Goal: Information Seeking & Learning: Learn about a topic

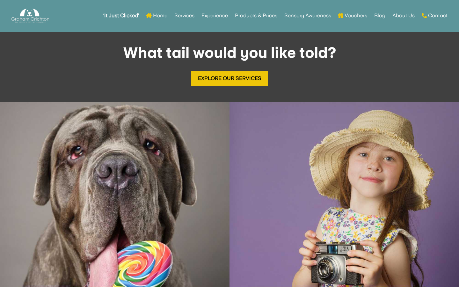
scroll to position [0, 0]
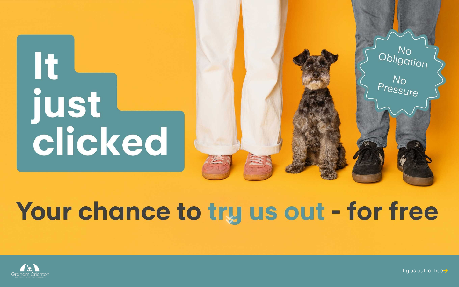
scroll to position [930, 0]
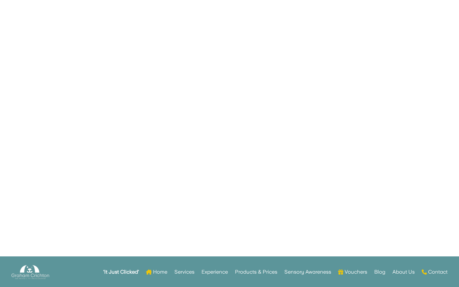
scroll to position [334, 0]
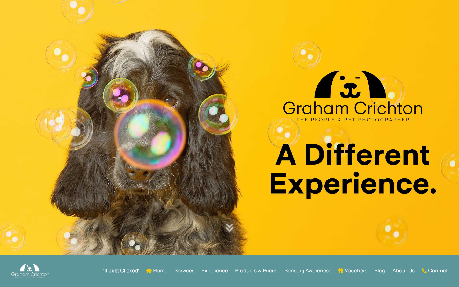
scroll to position [387, 0]
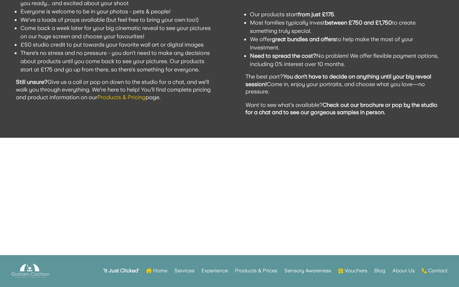
scroll to position [0, 0]
